Goal: Transaction & Acquisition: Purchase product/service

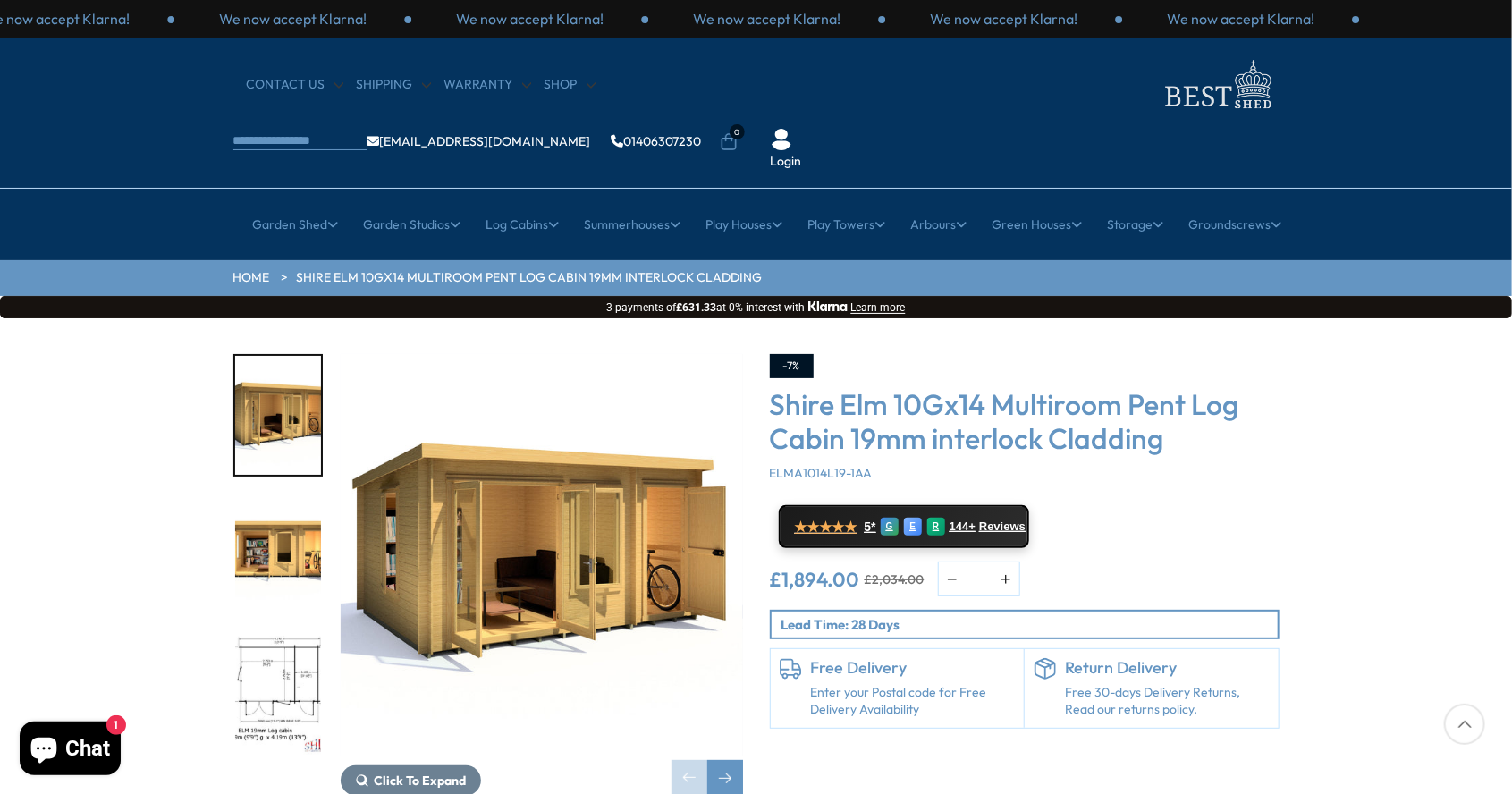
click at [294, 635] on img "3 / 11" at bounding box center [278, 695] width 85 height 119
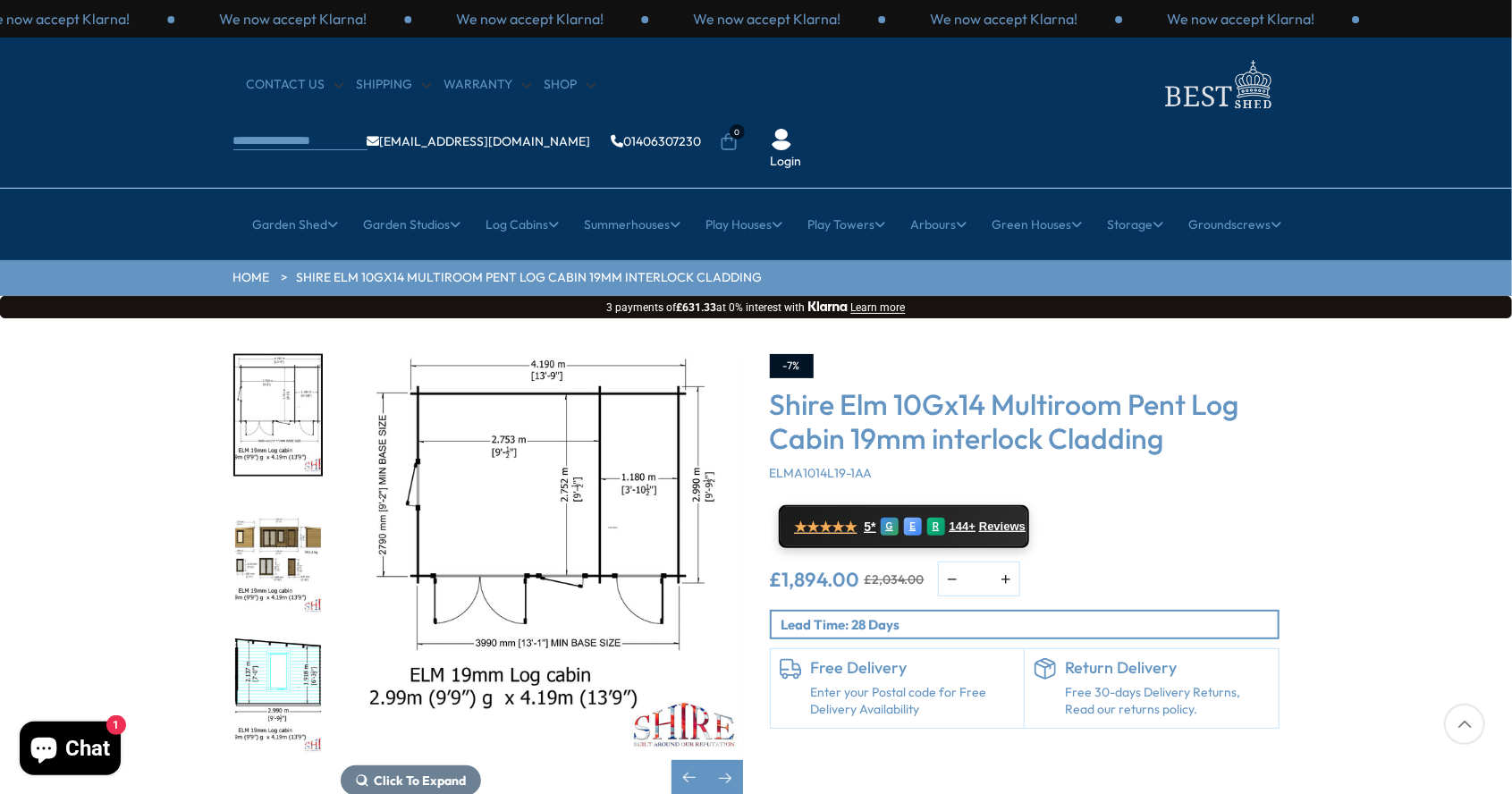
click at [283, 496] on img "4 / 11" at bounding box center [278, 556] width 85 height 119
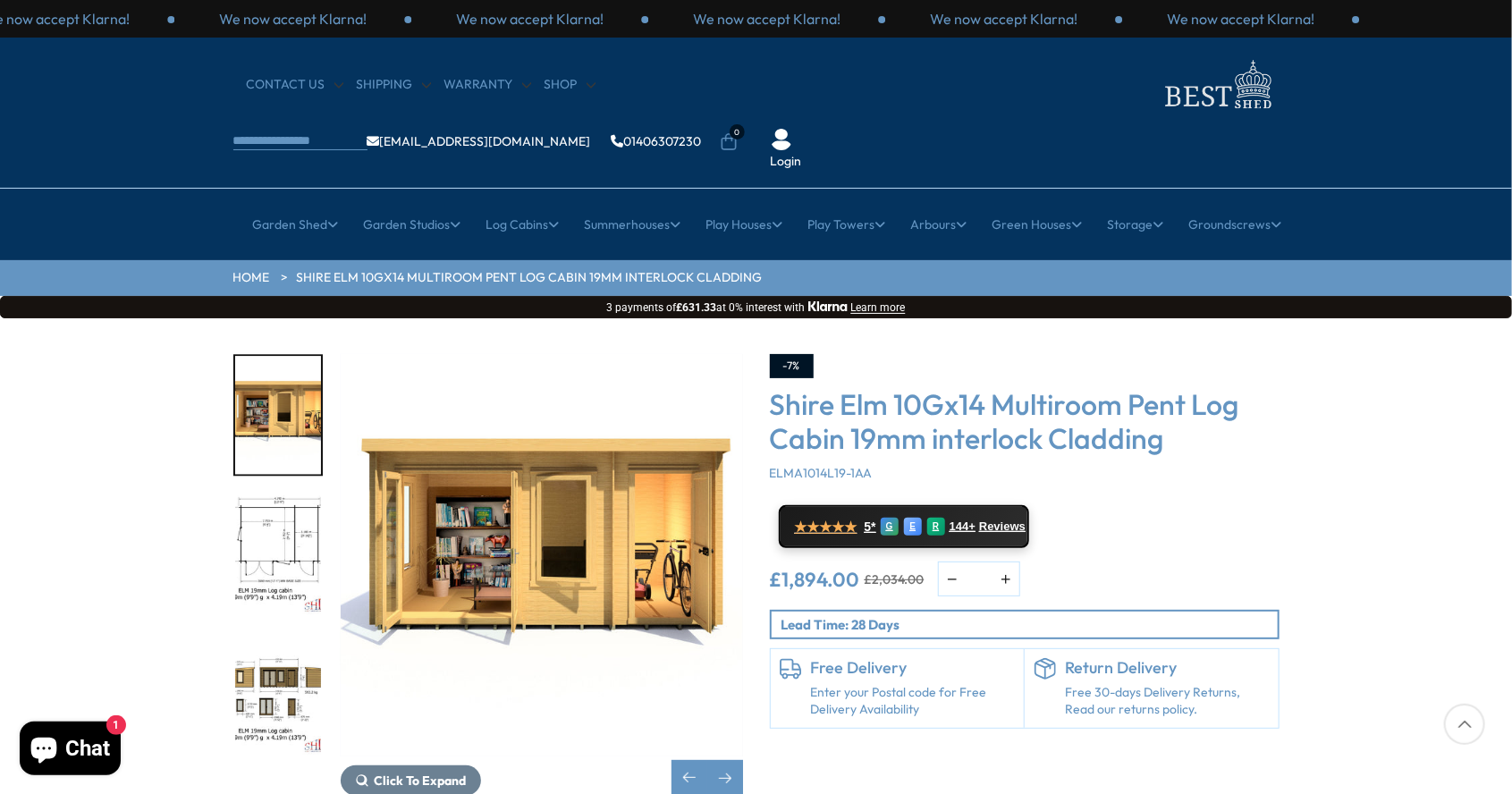
click at [329, 366] on div at bounding box center [287, 555] width 107 height 402
